Goal: Check status: Check status

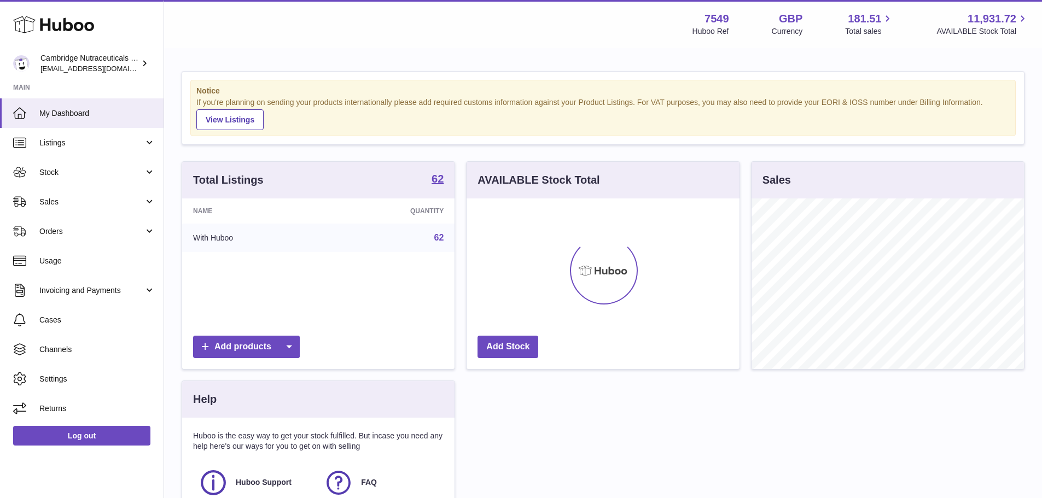
scroll to position [171, 273]
click at [92, 203] on span "Sales" at bounding box center [91, 202] width 104 height 10
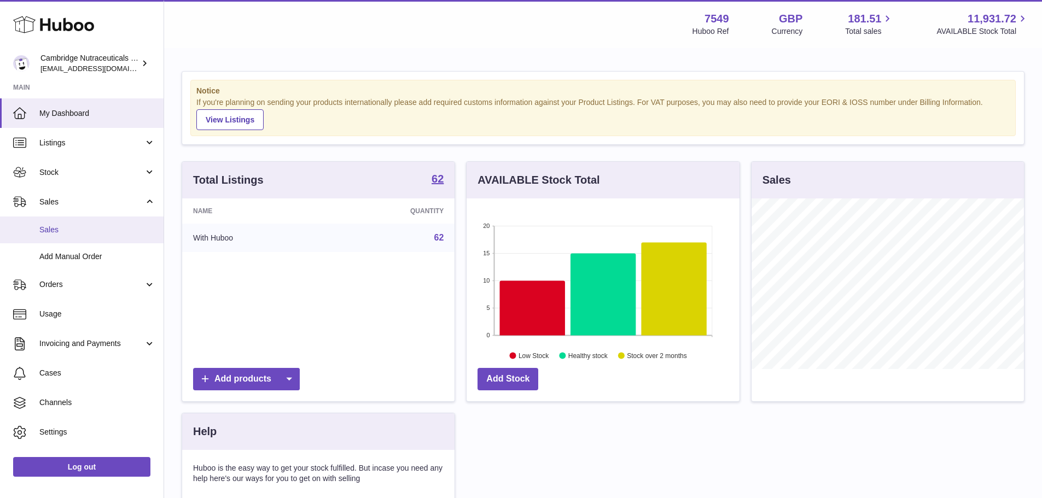
click at [97, 225] on span "Sales" at bounding box center [97, 230] width 116 height 10
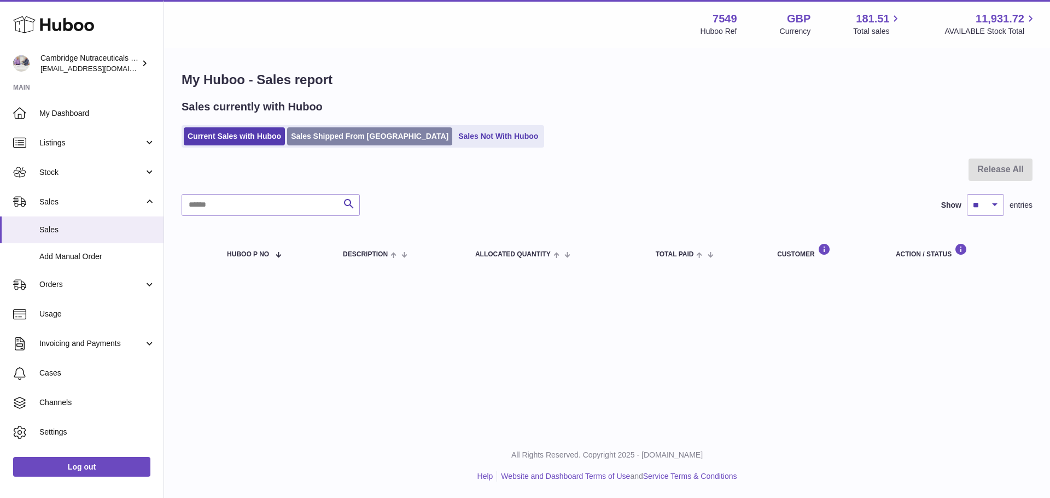
click at [364, 133] on link "Sales Shipped From Huboo" at bounding box center [369, 136] width 165 height 18
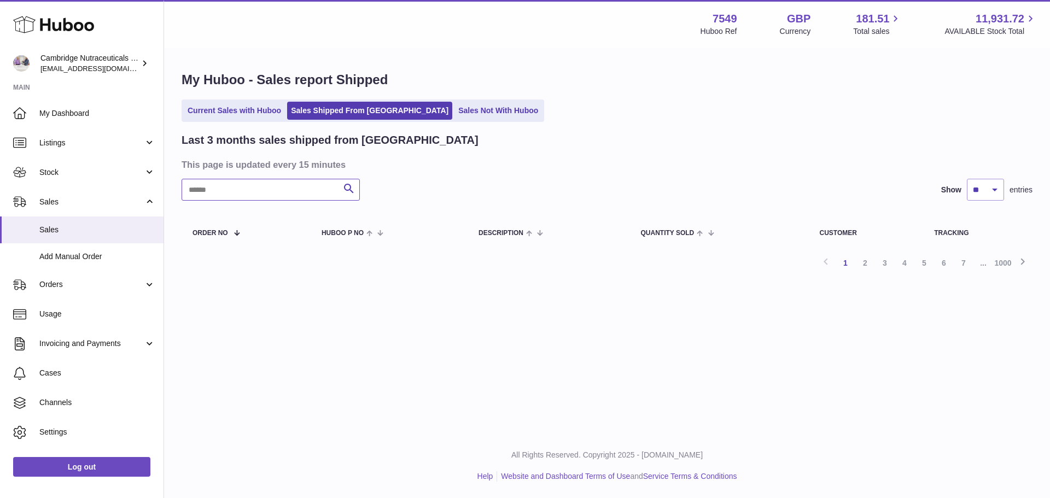
click at [266, 188] on input "text" at bounding box center [271, 190] width 178 height 22
drag, startPoint x: 234, startPoint y: 192, endPoint x: 157, endPoint y: 183, distance: 77.0
click at [157, 183] on div "Huboo Cambridge Nutraceuticals Ltd qvc@camnutra.com Main My Dashboard Listings …" at bounding box center [525, 249] width 1050 height 498
type input "*******"
click at [216, 116] on link "Current Sales with Huboo" at bounding box center [234, 111] width 101 height 18
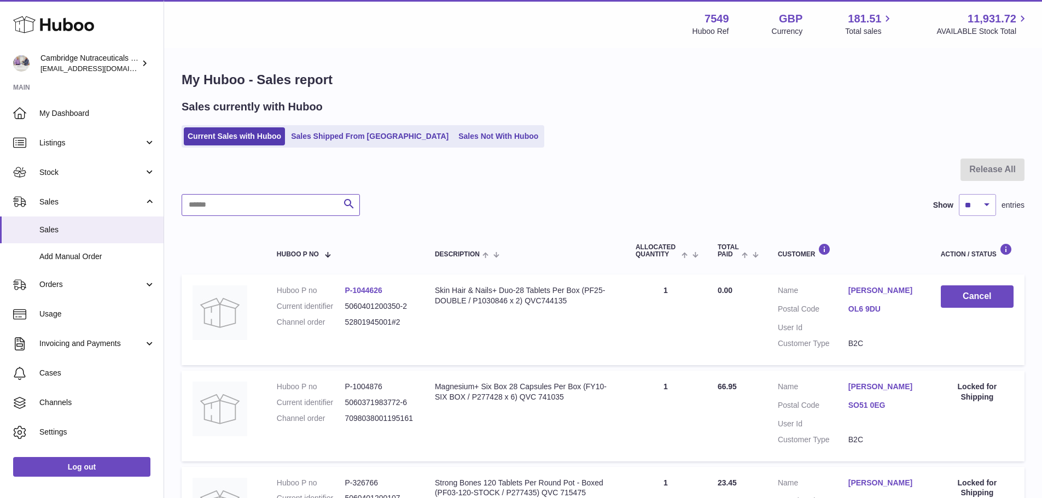
click at [204, 205] on input "text" at bounding box center [271, 205] width 178 height 22
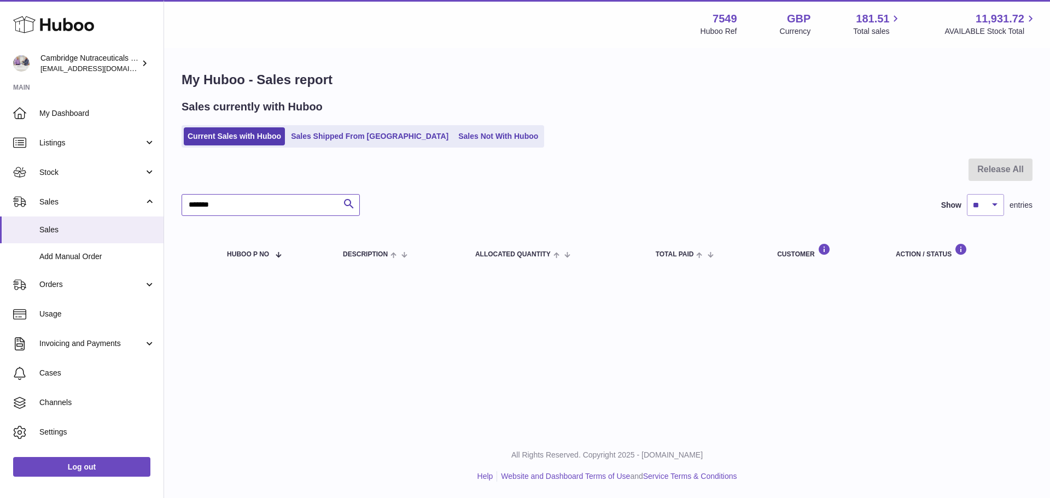
type input "*******"
